Goal: Task Accomplishment & Management: Use online tool/utility

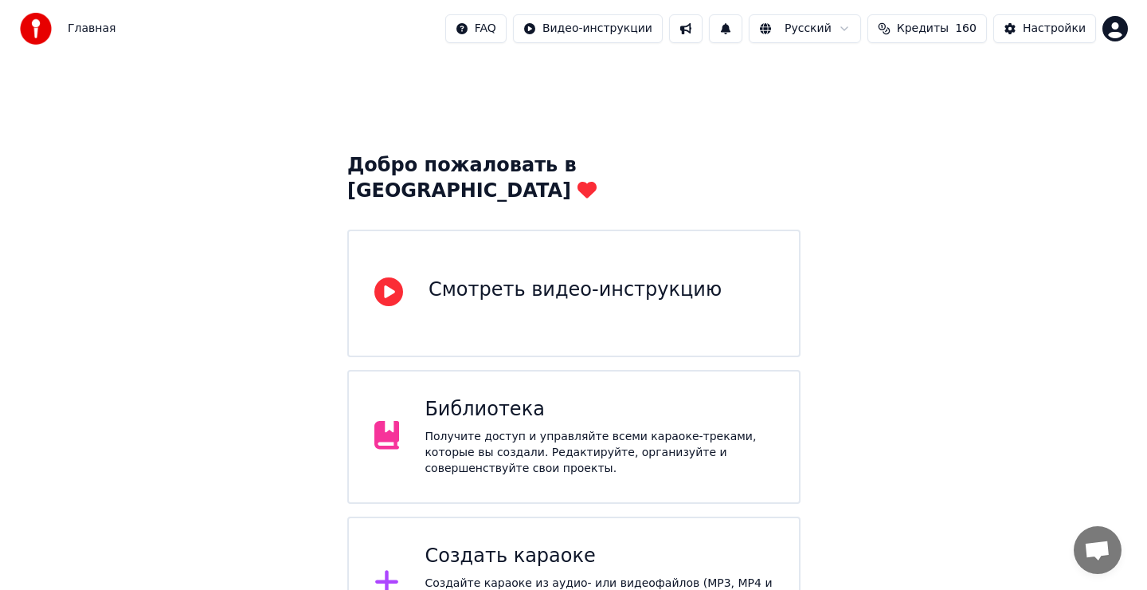
scroll to position [35, 0]
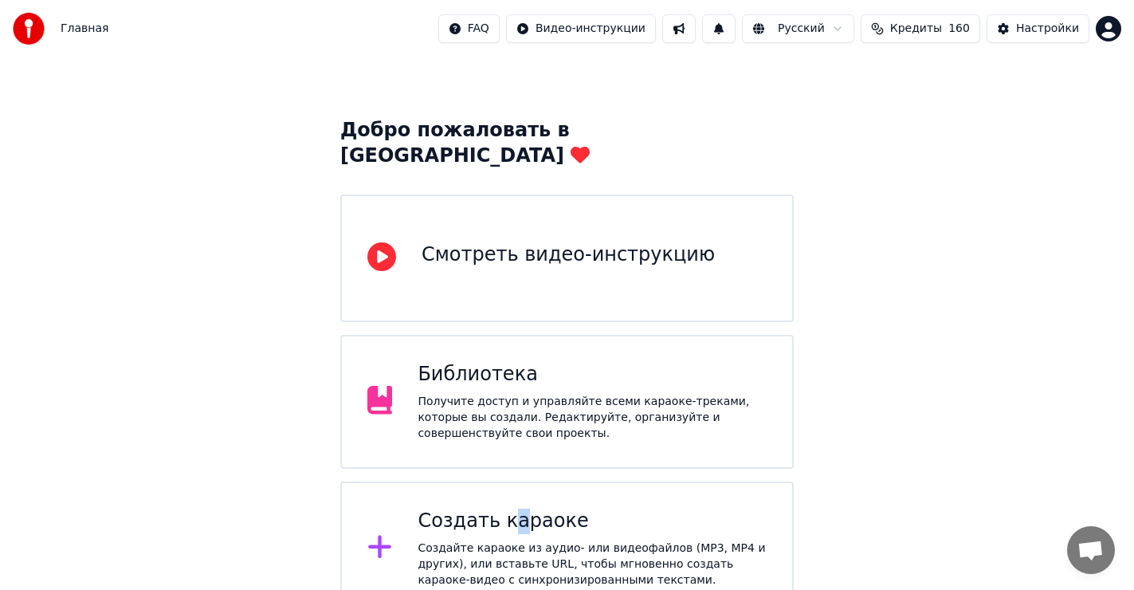
click at [505, 508] on div "Создать караоке Создайте караоке из аудио- или видеофайлов (MP3, MP4 и других),…" at bounding box center [591, 548] width 349 height 80
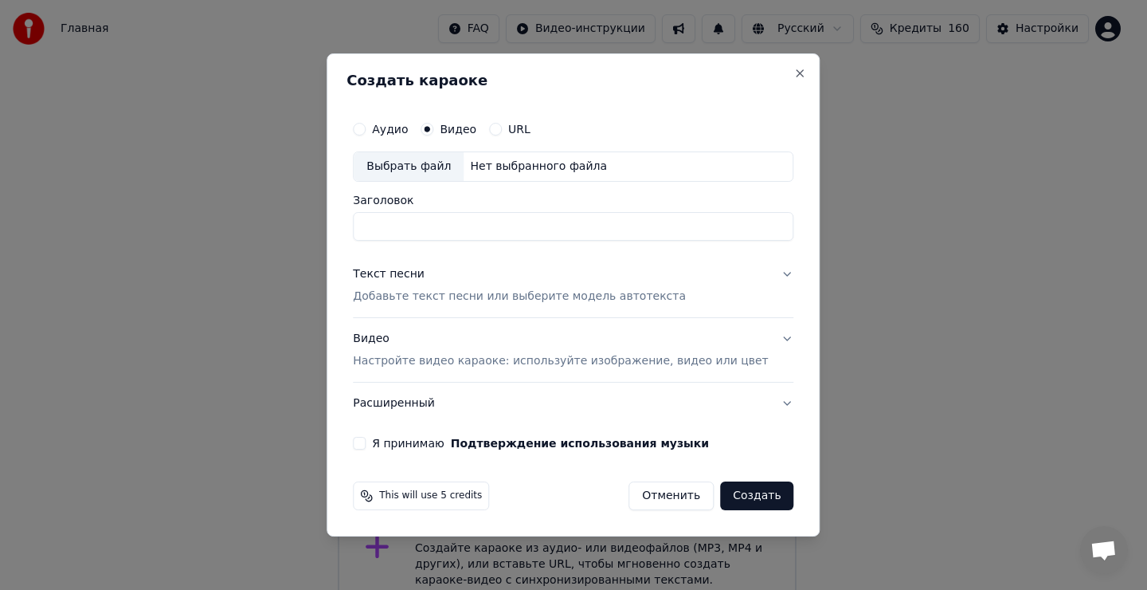
click at [436, 159] on div "Выбрать файл" at bounding box center [409, 166] width 110 height 29
type input "**********"
click at [418, 276] on div "Текст песни" at bounding box center [389, 274] width 72 height 16
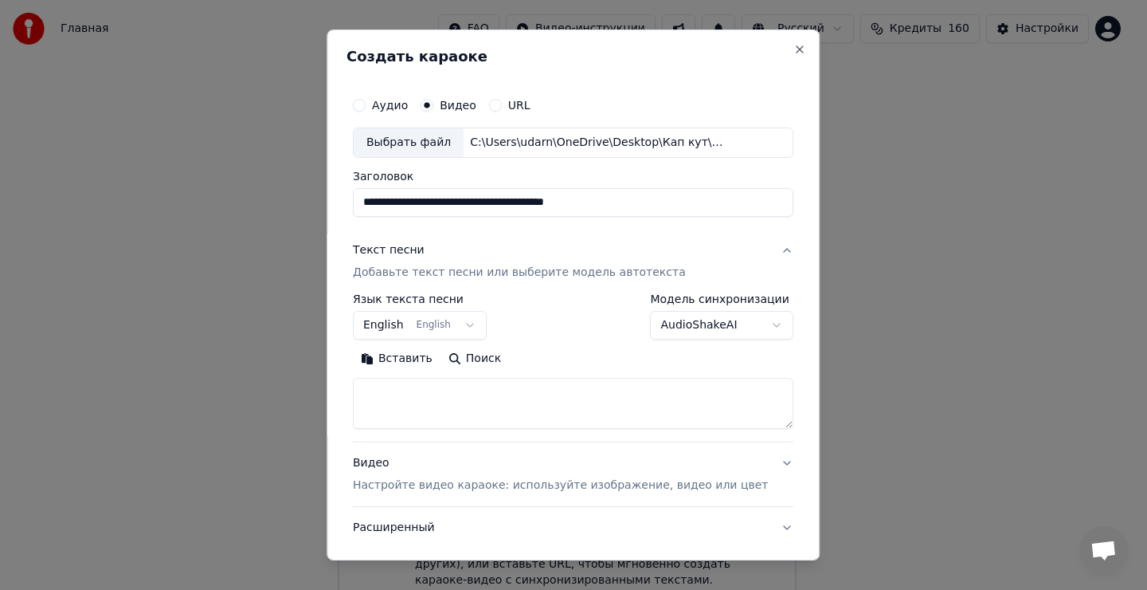
click at [413, 403] on textarea at bounding box center [573, 403] width 441 height 51
drag, startPoint x: 419, startPoint y: 400, endPoint x: 424, endPoint y: 377, distance: 23.6
click at [421, 400] on textarea at bounding box center [573, 403] width 441 height 51
click at [420, 355] on button "Вставить" at bounding box center [397, 358] width 88 height 25
type textarea "**********"
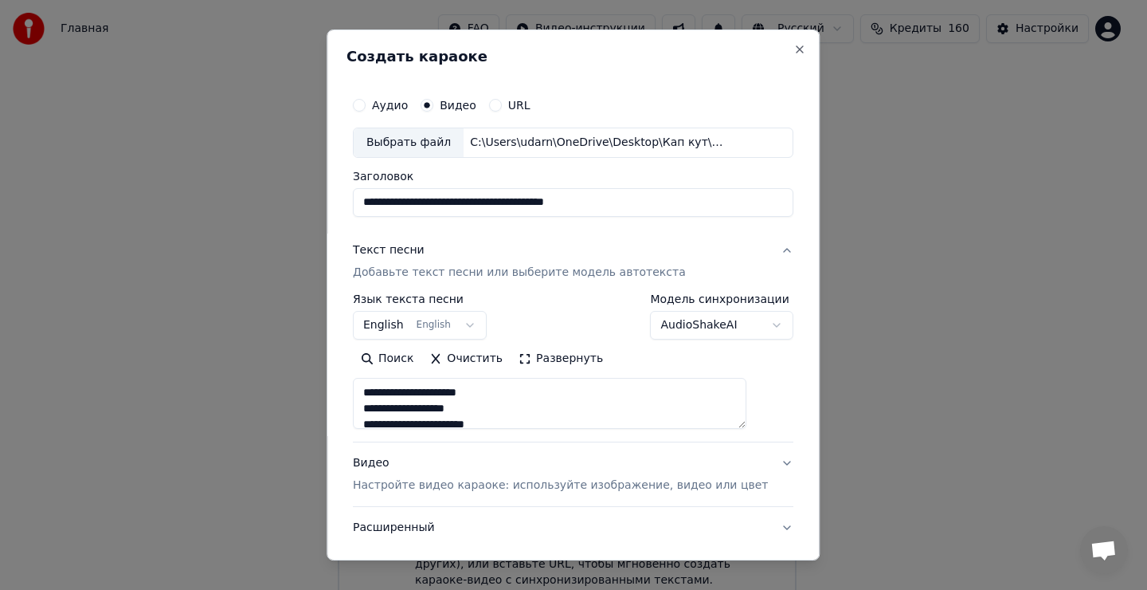
click at [432, 324] on button "English English" at bounding box center [420, 325] width 134 height 29
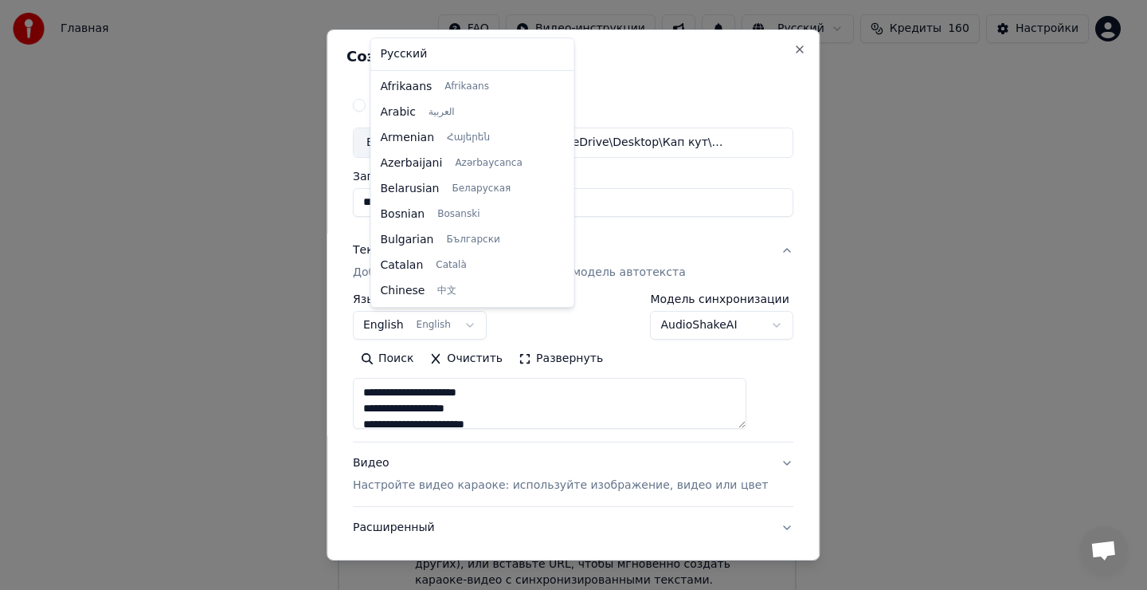
scroll to position [127, 0]
select select "**"
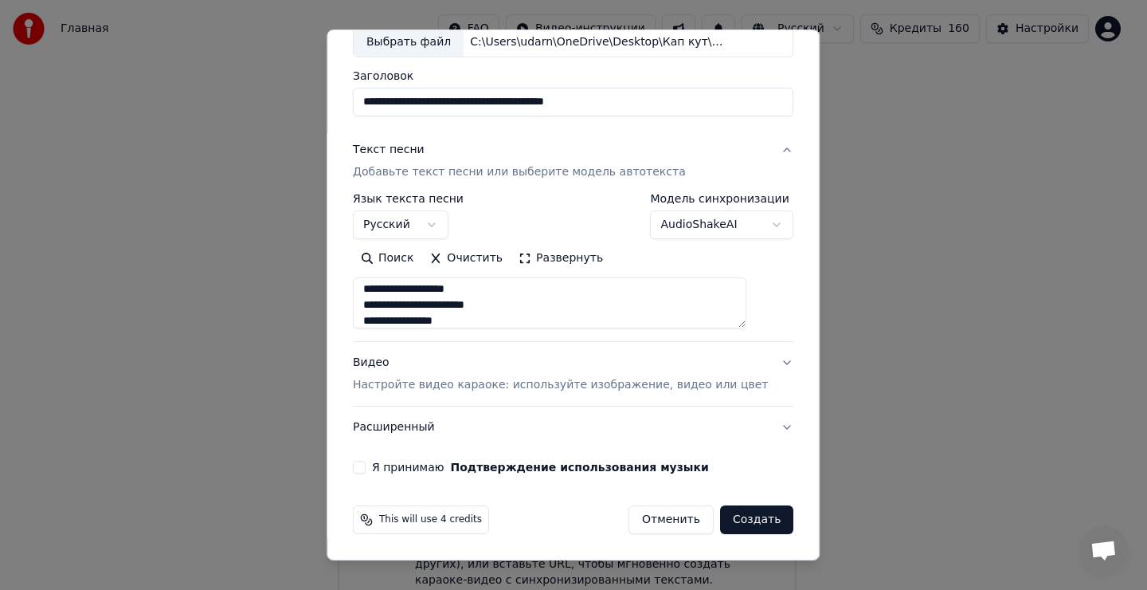
scroll to position [0, 0]
click at [366, 468] on button "Я принимаю Подтверждение использования музыки" at bounding box center [359, 466] width 13 height 13
click at [734, 519] on button "Создать" at bounding box center [756, 519] width 73 height 29
type textarea "**********"
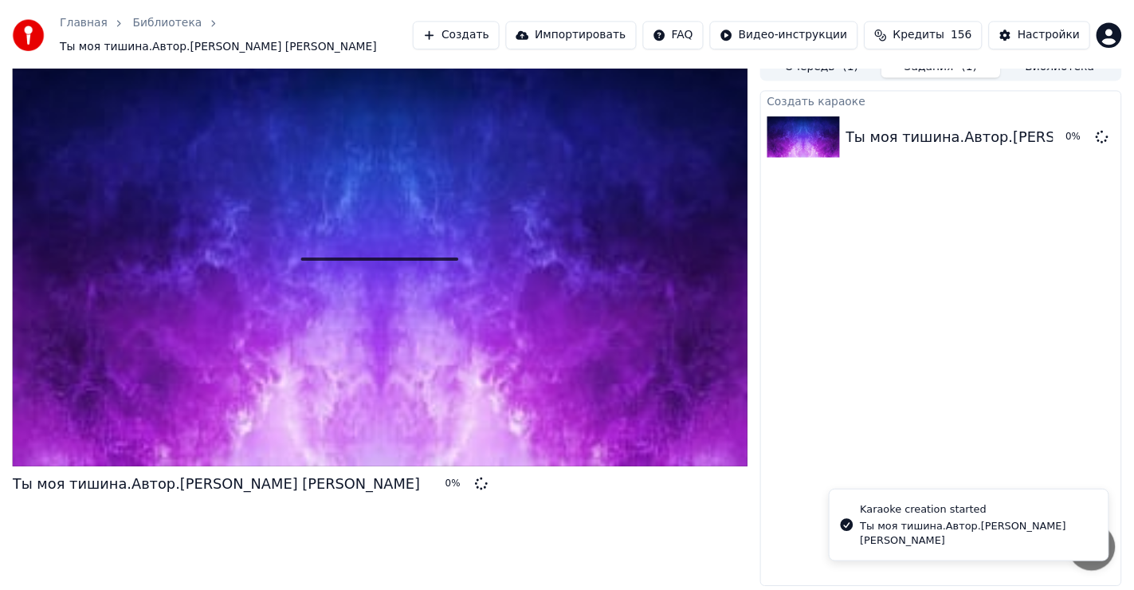
scroll to position [15, 0]
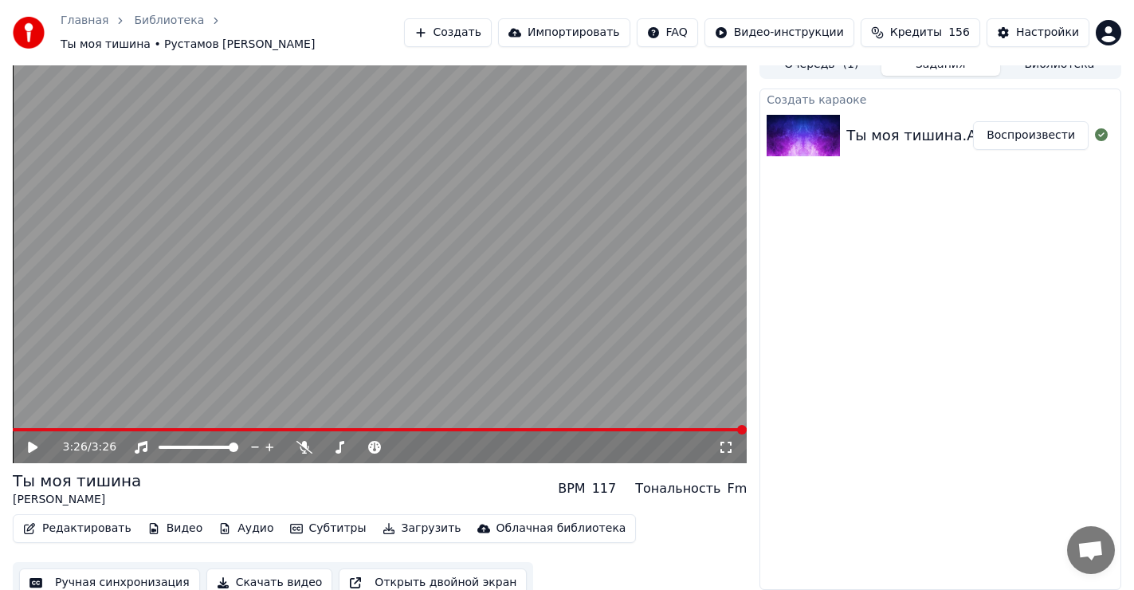
click at [29, 449] on icon at bounding box center [33, 446] width 10 height 11
click at [33, 446] on icon at bounding box center [33, 446] width 10 height 11
click at [54, 429] on span at bounding box center [380, 429] width 734 height 3
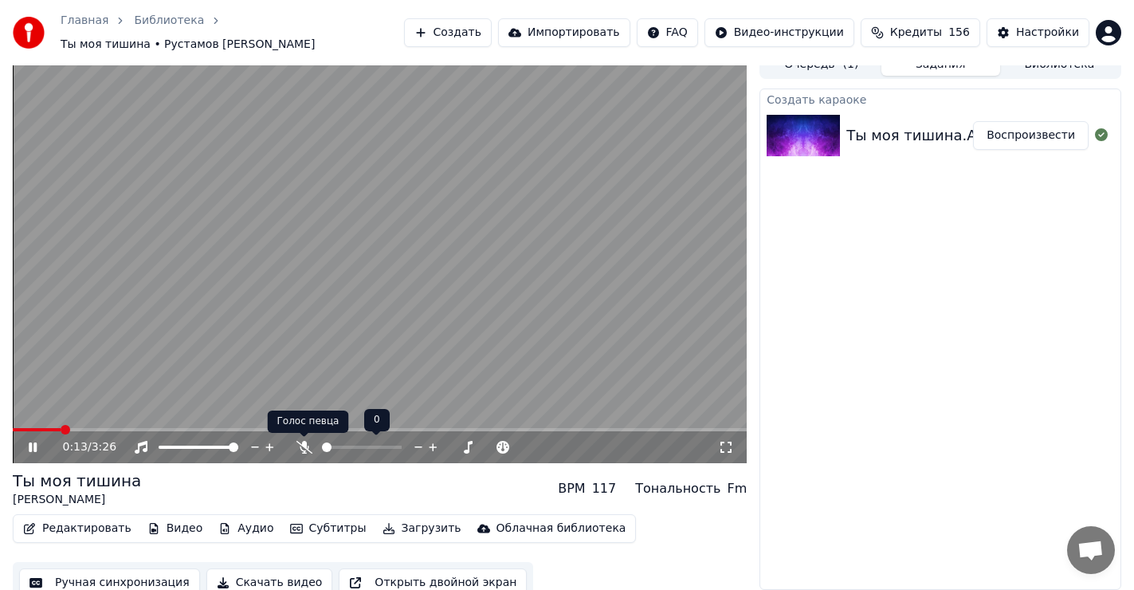
click at [305, 447] on icon at bounding box center [304, 447] width 16 height 13
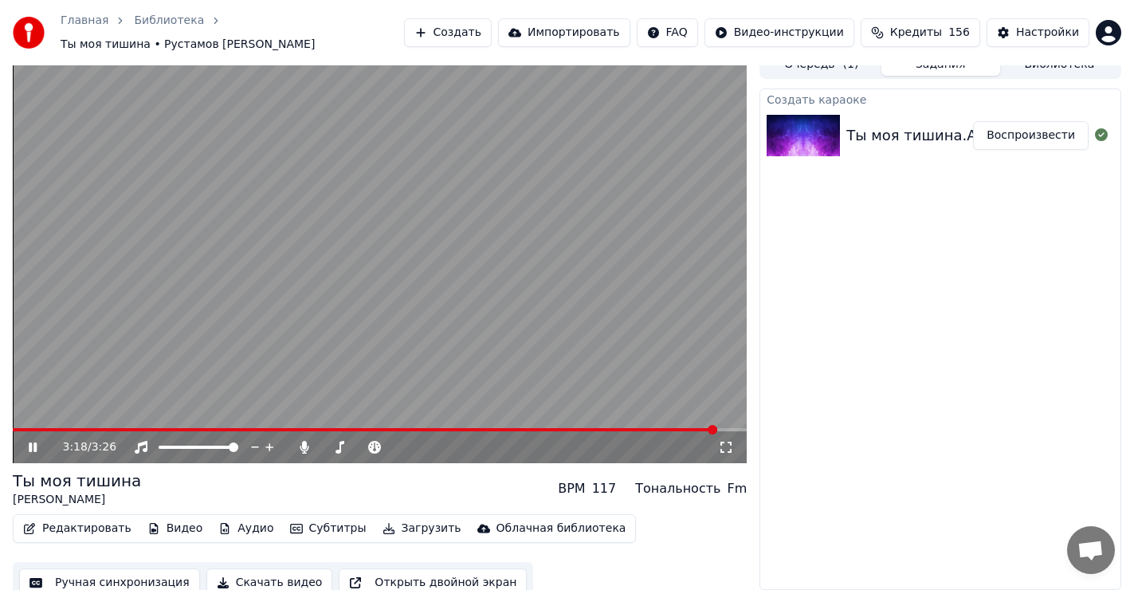
click at [46, 431] on div "3:18 / 3:26" at bounding box center [380, 447] width 734 height 32
click at [65, 429] on span at bounding box center [366, 429] width 706 height 3
click at [50, 430] on span at bounding box center [32, 429] width 39 height 3
click at [62, 430] on span at bounding box center [37, 429] width 49 height 3
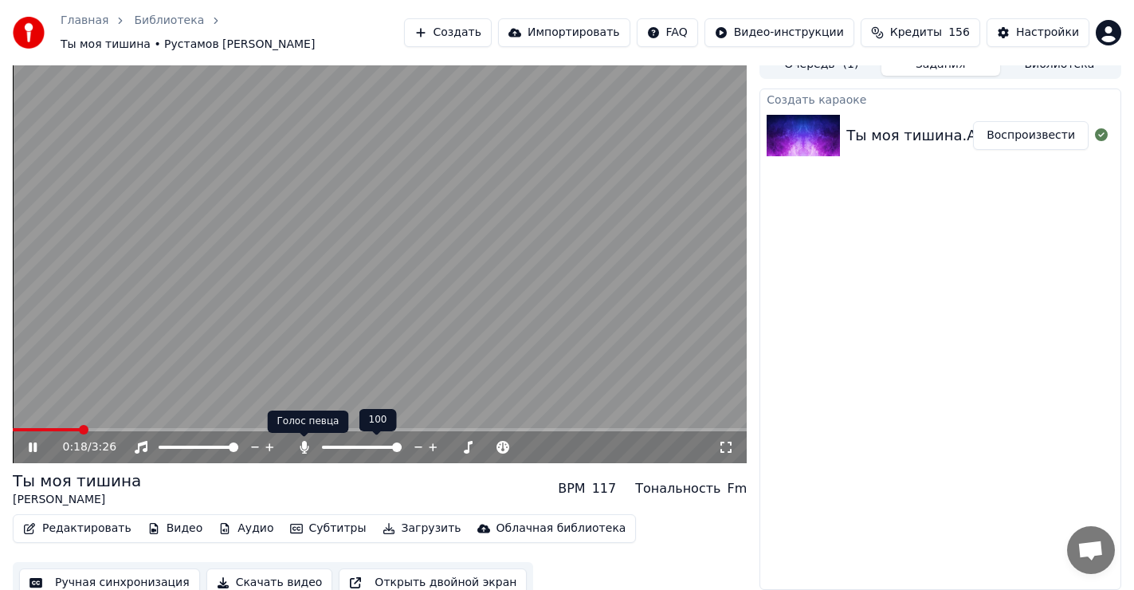
click at [305, 448] on icon at bounding box center [304, 447] width 9 height 13
click at [13, 430] on span at bounding box center [18, 430] width 10 height 10
click at [29, 449] on icon at bounding box center [33, 447] width 8 height 10
click at [29, 445] on icon at bounding box center [33, 446] width 10 height 11
click at [29, 445] on icon at bounding box center [33, 447] width 8 height 10
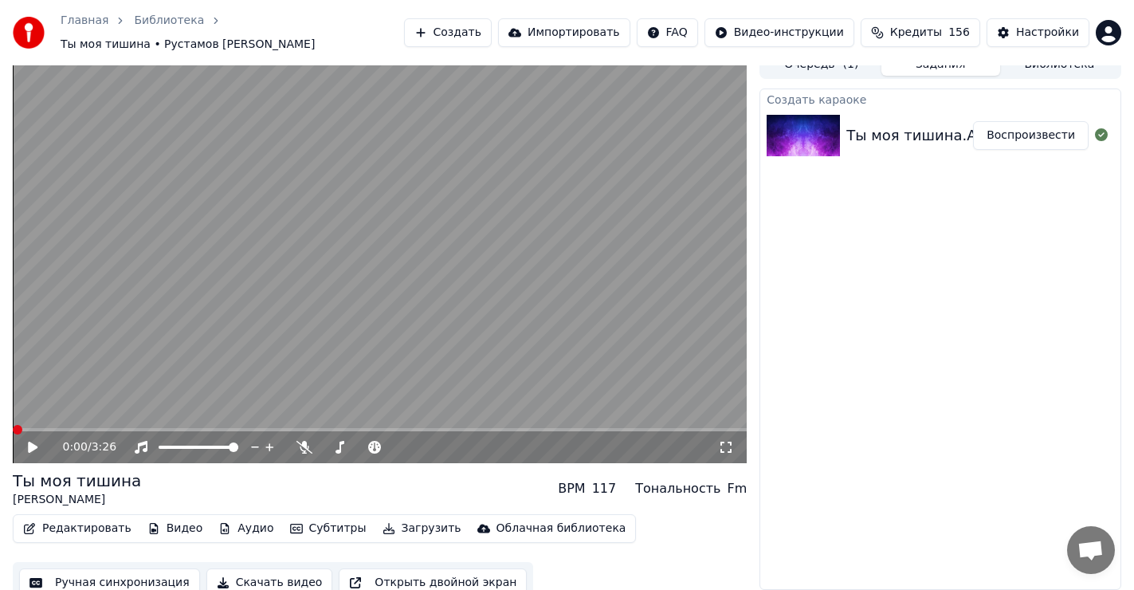
click at [13, 433] on span at bounding box center [18, 430] width 10 height 10
click at [390, 527] on button "Загрузить" at bounding box center [422, 528] width 92 height 22
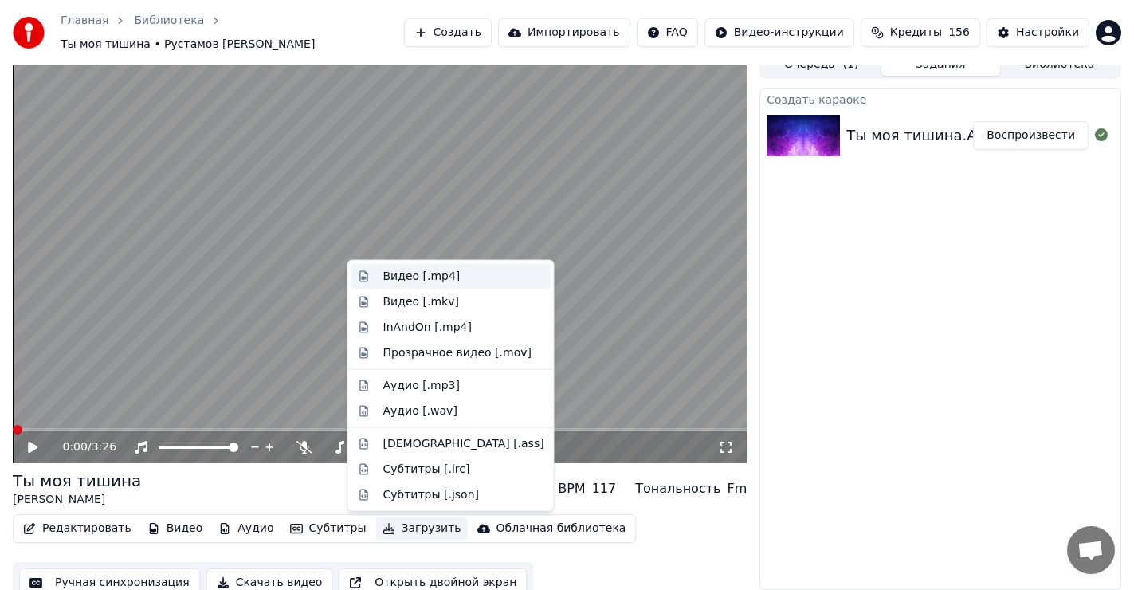
click at [393, 278] on div "Видео [.mp4]" at bounding box center [421, 276] width 77 height 16
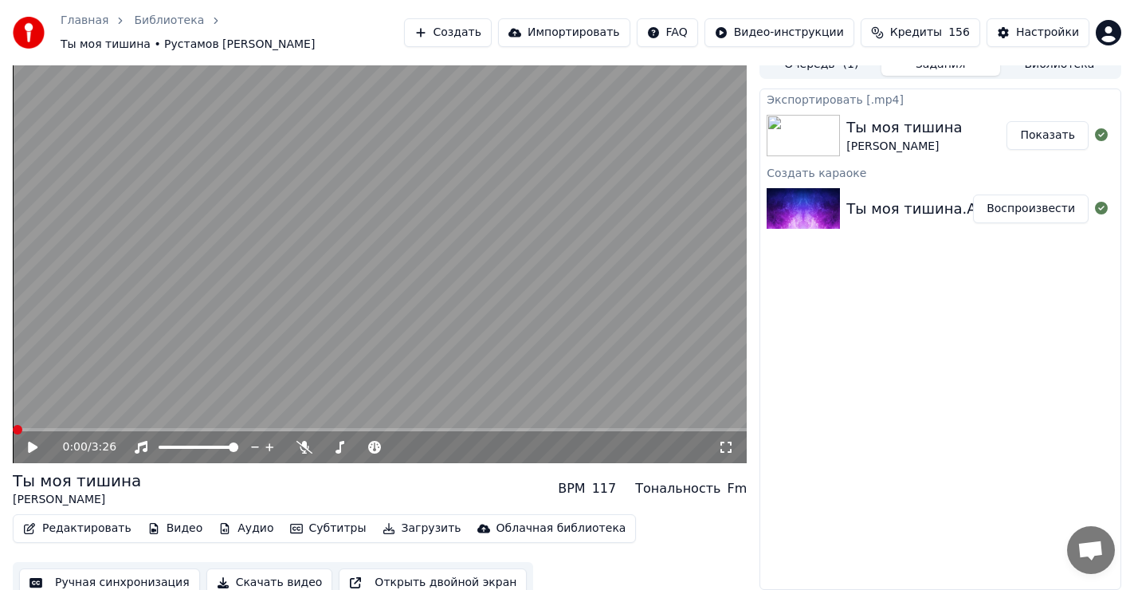
click at [1061, 136] on button "Показать" at bounding box center [1047, 135] width 82 height 29
